Goal: Check status

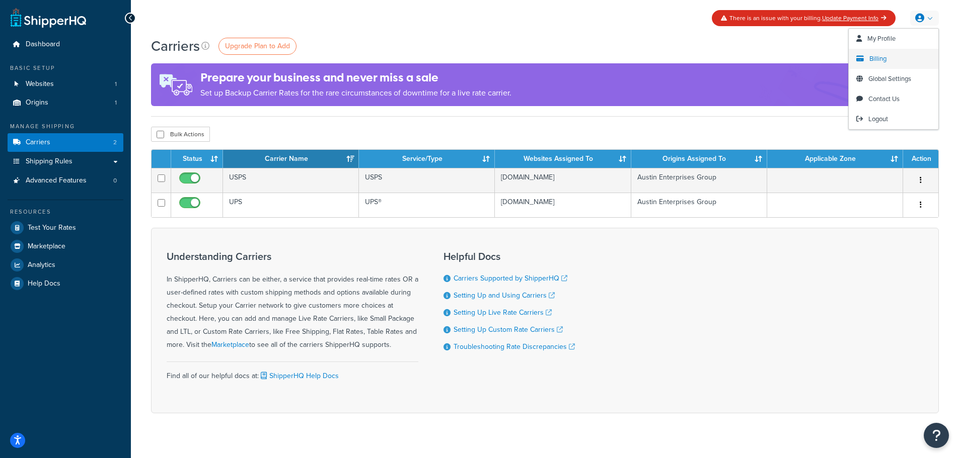
click at [894, 56] on link "Billing" at bounding box center [894, 59] width 90 height 20
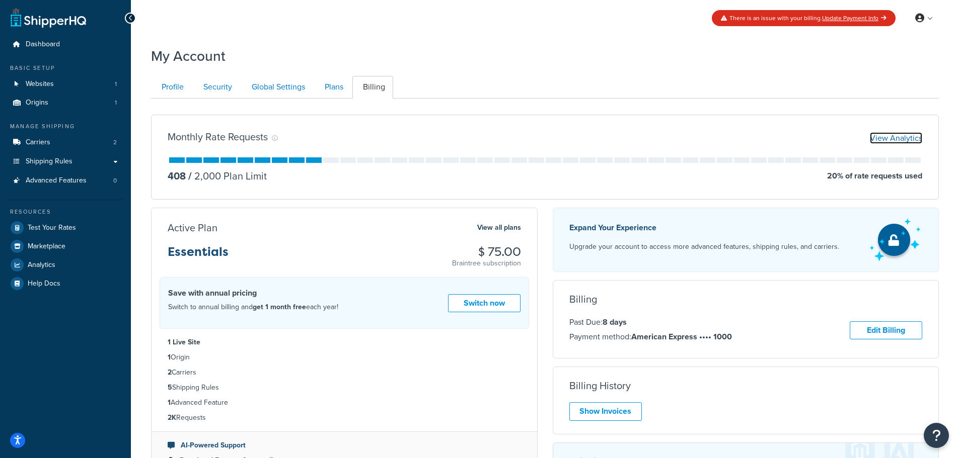
click at [902, 139] on link "View Analytics" at bounding box center [896, 138] width 52 height 12
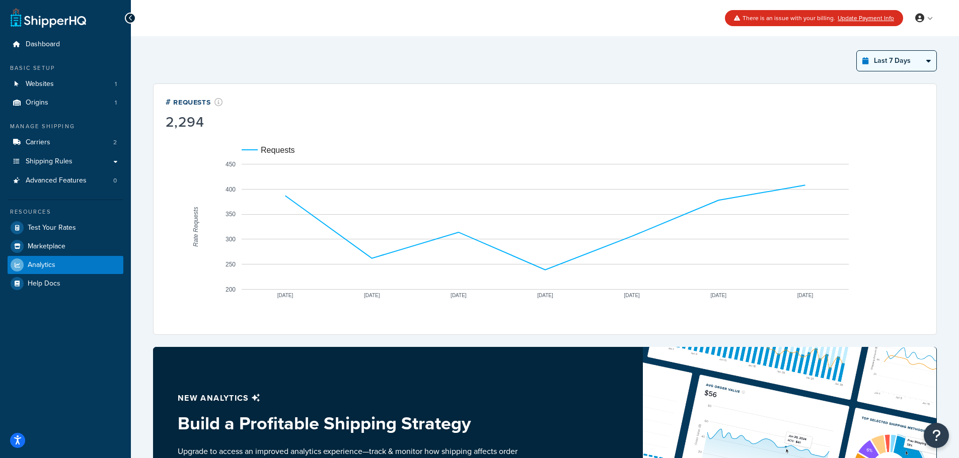
click at [873, 63] on select "Last 24 Hours Last 7 Days Last 30 Days Last 3 Months Last 6 Months Last 12 Mont…" at bounding box center [897, 61] width 80 height 20
select select "last_year"
click at [857, 51] on select "Last 24 Hours Last 7 Days Last 30 Days Last 3 Months Last 6 Months Last 12 Mont…" at bounding box center [897, 61] width 80 height 20
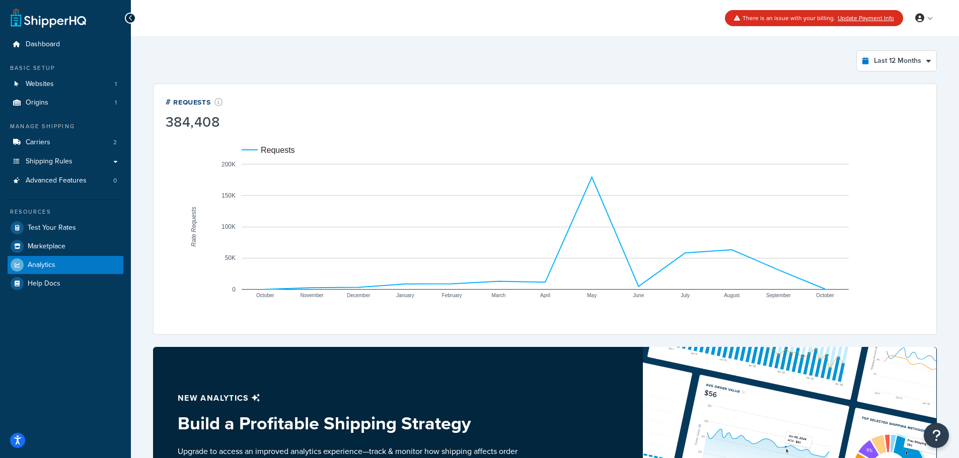
click at [203, 60] on div "Last 12 Months Select a time period Last 24 Hours Last 7 Days Last 30 Days Last…" at bounding box center [545, 60] width 784 height 21
